Goal: Find specific page/section: Find specific page/section

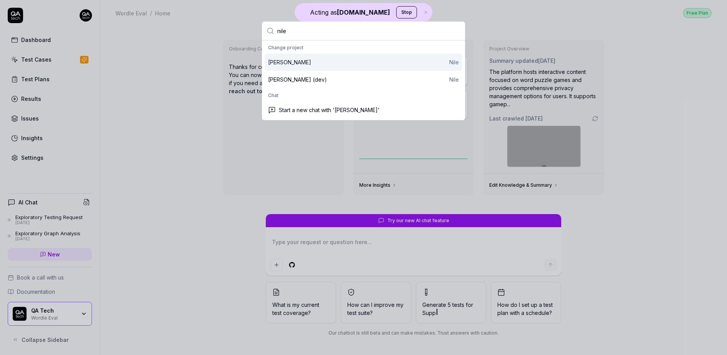
type input "nile"
click at [296, 62] on div "[PERSON_NAME]" at bounding box center [363, 62] width 191 height 8
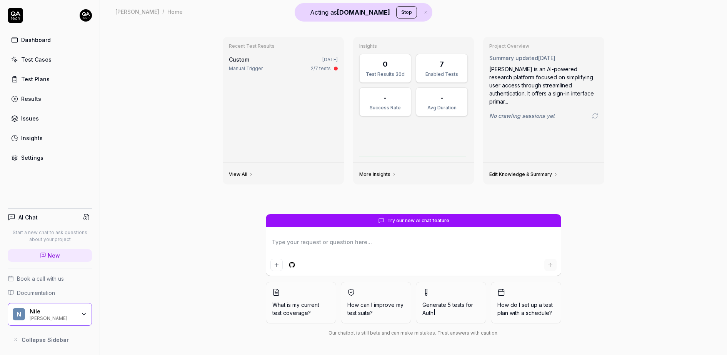
type textarea "*"
click at [49, 54] on link "Test Cases" at bounding box center [50, 59] width 84 height 15
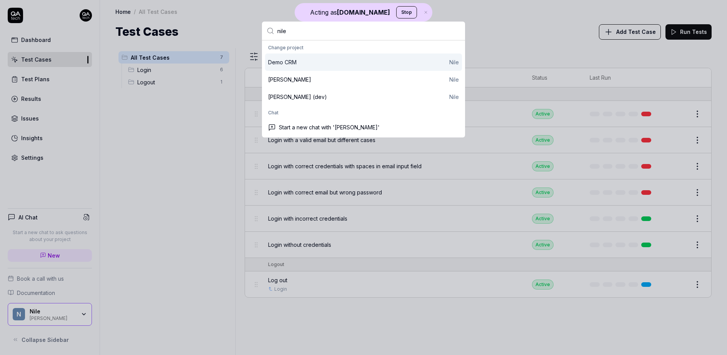
type input "nile"
click at [292, 68] on div "Demo CRM Nile" at bounding box center [363, 61] width 197 height 17
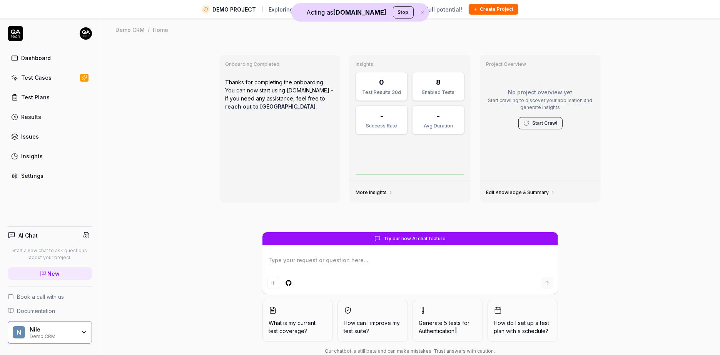
type textarea "*"
click at [65, 72] on link "Test Cases" at bounding box center [50, 77] width 84 height 15
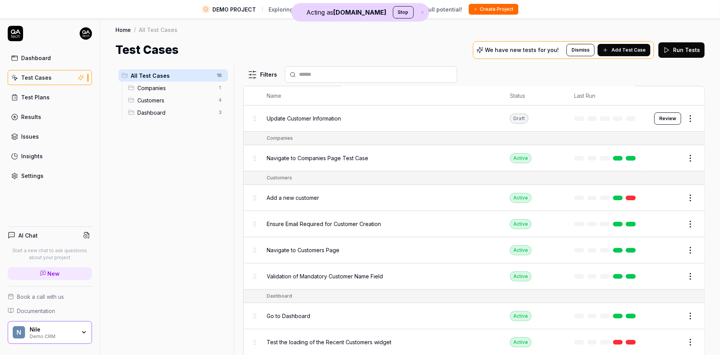
scroll to position [194, 0]
